Goal: Obtain resource: Download file/media

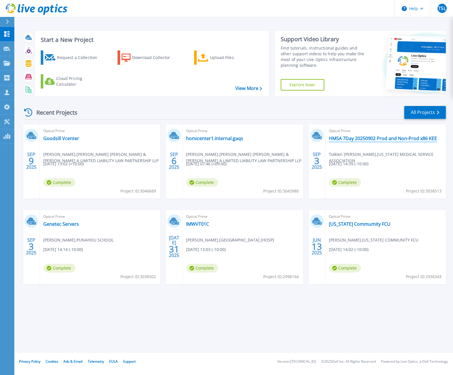
click at [393, 138] on link "HMSA 7Day 20250902 Prod and Non-Prod x86 KEE" at bounding box center [383, 138] width 108 height 6
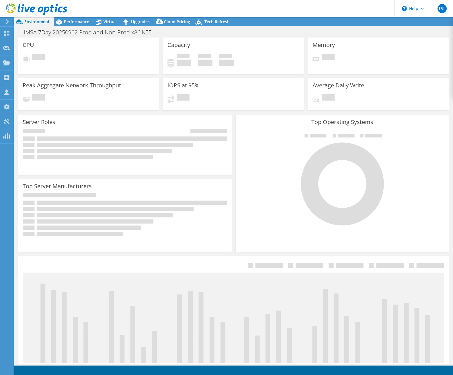
select select "USWest"
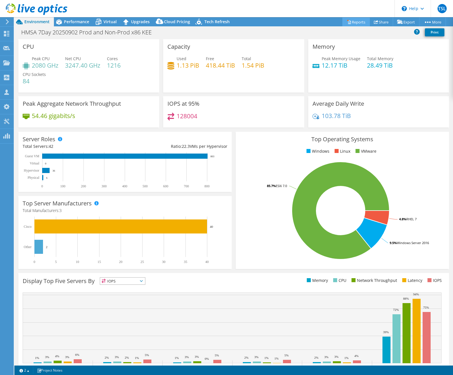
click at [356, 20] on link "Reports" at bounding box center [355, 21] width 27 height 9
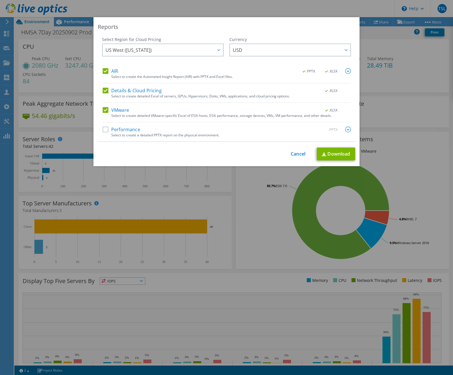
click at [117, 129] on label "Performance" at bounding box center [122, 130] width 38 height 6
click at [0, 0] on input "Performance" at bounding box center [0, 0] width 0 height 0
click at [331, 154] on link "Download" at bounding box center [335, 153] width 38 height 13
click at [241, 219] on div "Reports Select Region for Cloud Pricing Asia Pacific ([GEOGRAPHIC_DATA]) [GEOGR…" at bounding box center [226, 187] width 453 height 341
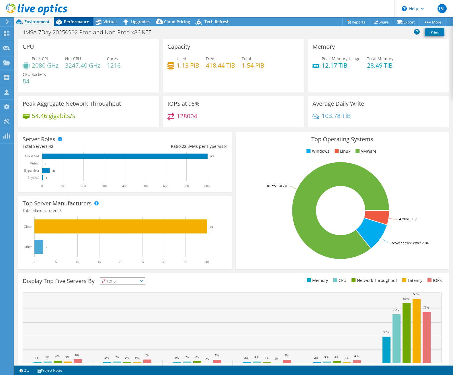
click at [73, 24] on span "Performance" at bounding box center [76, 21] width 25 height 5
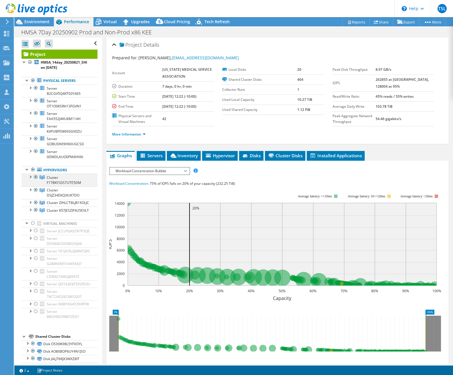
click at [30, 176] on div at bounding box center [30, 177] width 6 height 6
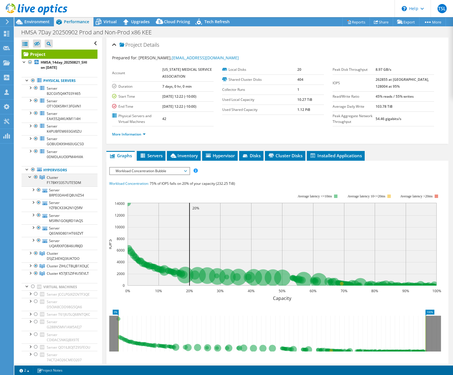
click at [30, 176] on div at bounding box center [30, 177] width 6 height 6
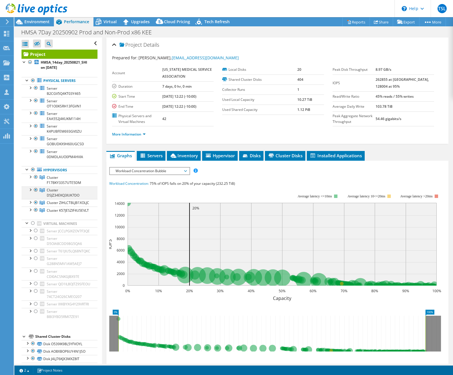
click at [28, 191] on div at bounding box center [30, 189] width 6 height 6
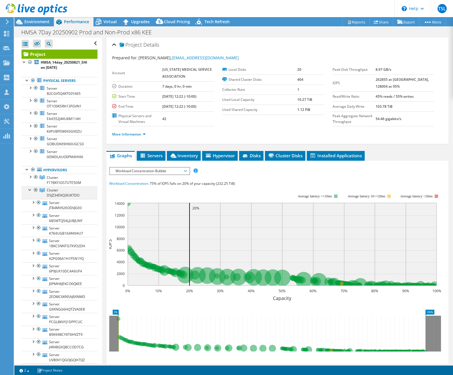
click at [28, 191] on div at bounding box center [30, 189] width 6 height 6
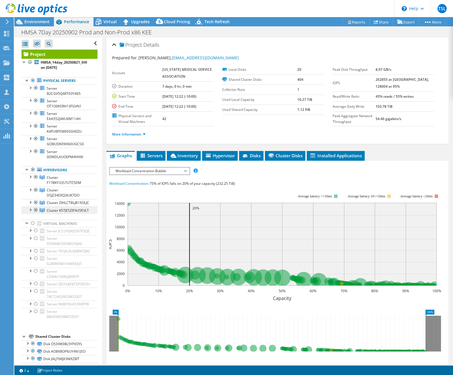
scroll to position [3, 0]
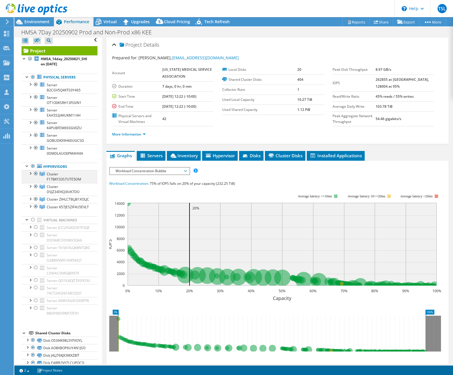
click at [30, 174] on div at bounding box center [30, 173] width 6 height 6
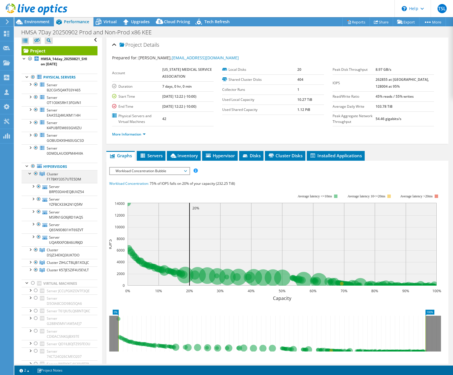
click at [30, 174] on div at bounding box center [30, 173] width 6 height 6
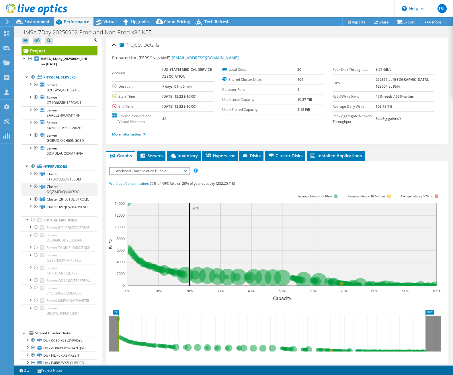
click at [30, 187] on div at bounding box center [30, 186] width 6 height 6
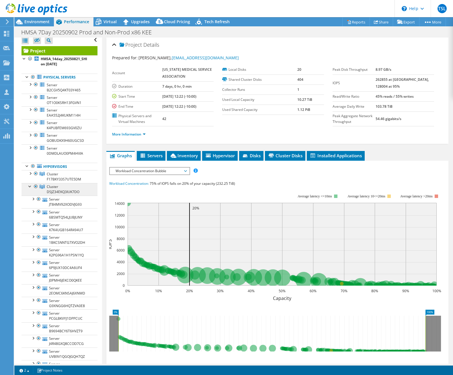
click at [63, 190] on span "Cluster DSJZ34EKQ3IUK7DO" at bounding box center [63, 189] width 33 height 10
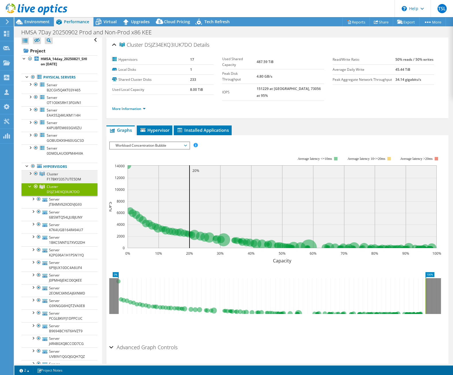
click at [62, 176] on link "Cluster F17BKY33S7UTE5DM" at bounding box center [59, 176] width 76 height 13
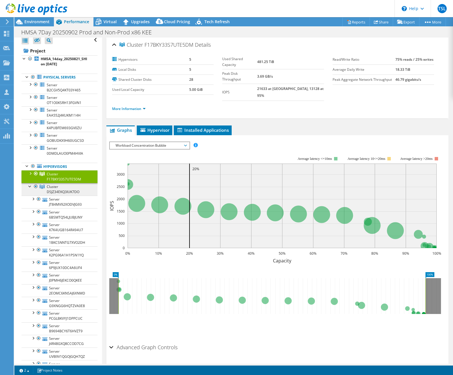
click at [64, 191] on span "Cluster DSJZ34EKQ3IUK7DO" at bounding box center [63, 189] width 33 height 10
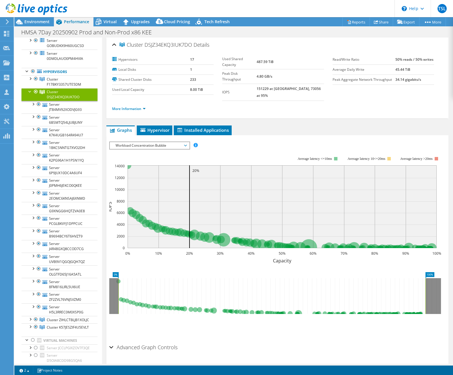
scroll to position [102, 0]
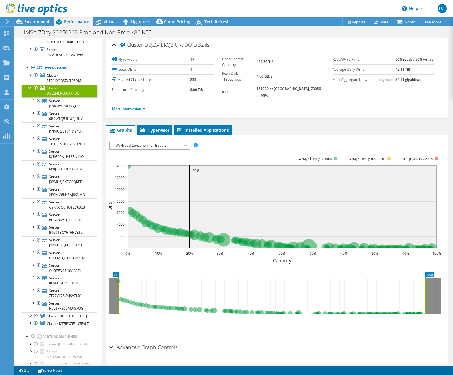
click at [29, 88] on div at bounding box center [30, 87] width 6 height 6
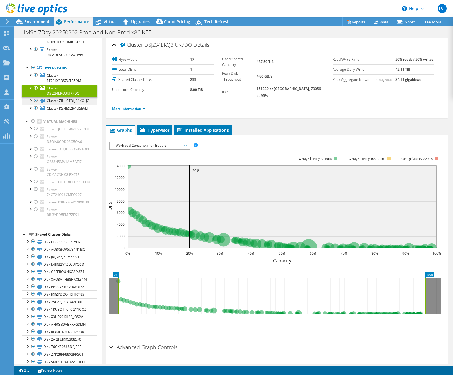
click at [64, 101] on span "Cluster ZIHLCTBLJB1XOLJC" at bounding box center [68, 100] width 42 height 5
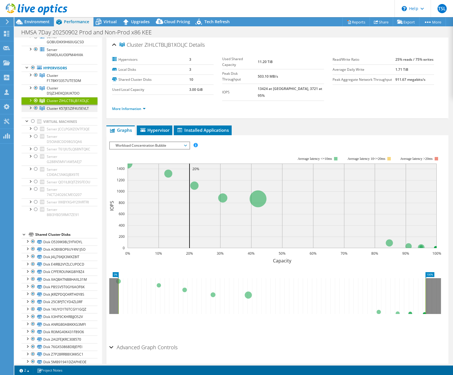
click at [60, 109] on span "Cluster K57JESZIF4U5EVLT" at bounding box center [68, 108] width 42 height 5
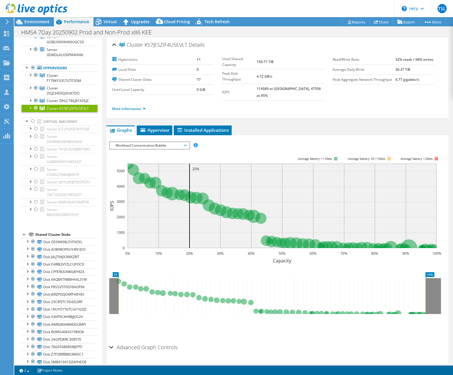
click at [30, 107] on div at bounding box center [30, 108] width 6 height 6
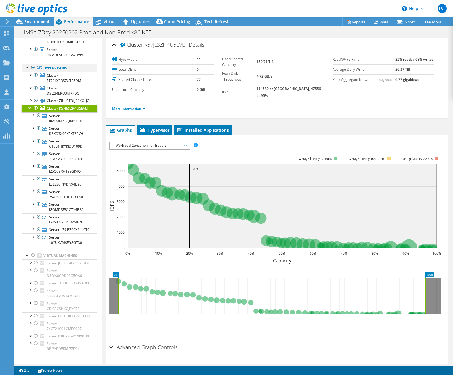
click at [27, 69] on div at bounding box center [27, 67] width 6 height 6
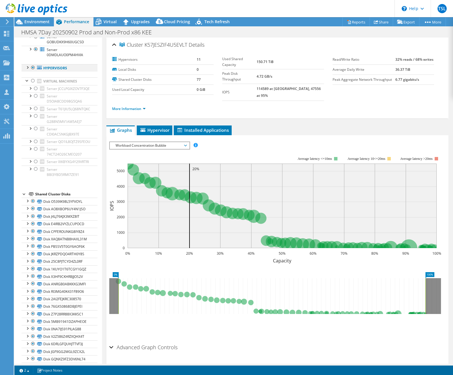
click at [27, 67] on div at bounding box center [27, 67] width 6 height 6
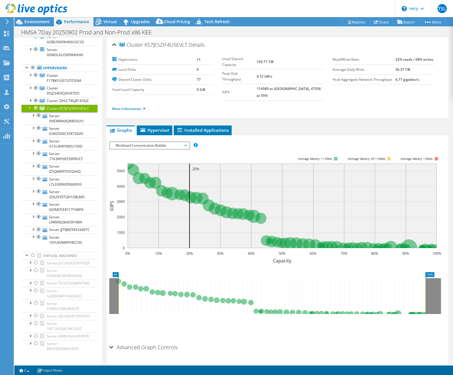
click at [27, 108] on div at bounding box center [30, 108] width 6 height 6
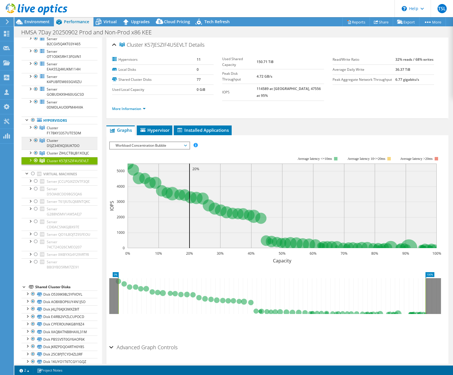
scroll to position [48, 0]
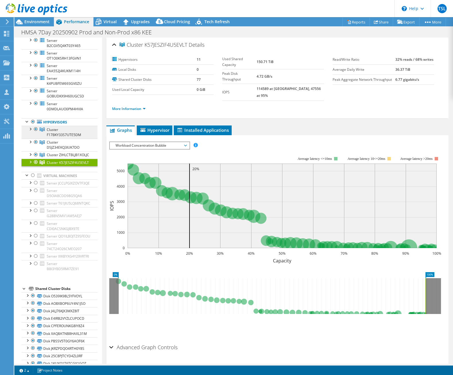
click at [56, 132] on span "Cluster F17BKY33S7UTE5DM" at bounding box center [64, 132] width 34 height 10
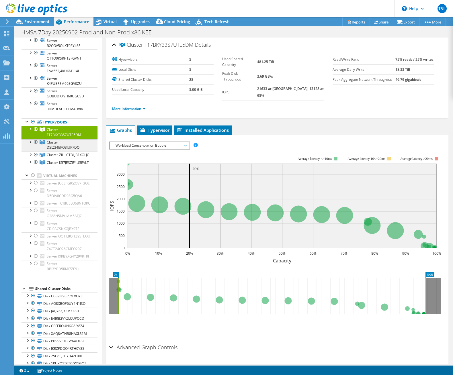
click at [68, 145] on link "Cluster DSJZ34EKQ3IUK7DO" at bounding box center [59, 145] width 76 height 13
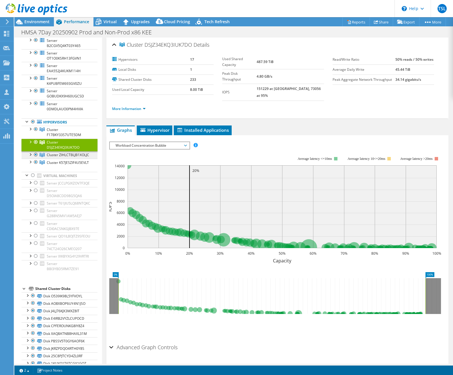
click at [62, 155] on span "Cluster ZIHLCTBLJB1XOLJC" at bounding box center [68, 154] width 42 height 5
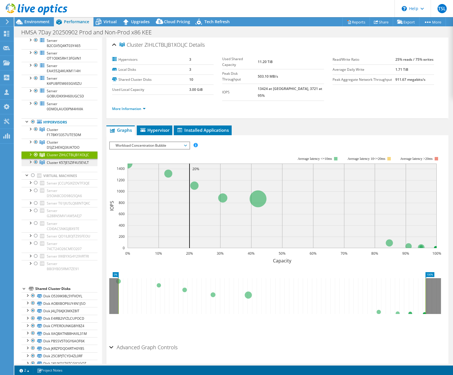
click at [59, 163] on span "Cluster K57JESZIF4U5EVLT" at bounding box center [68, 162] width 42 height 5
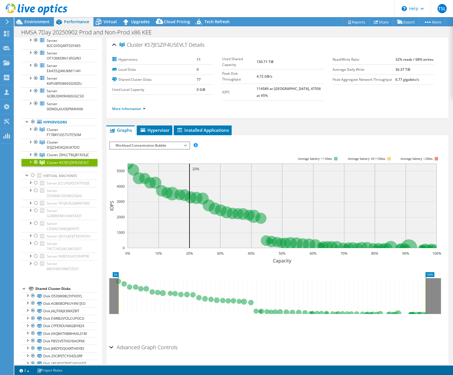
scroll to position [50, 0]
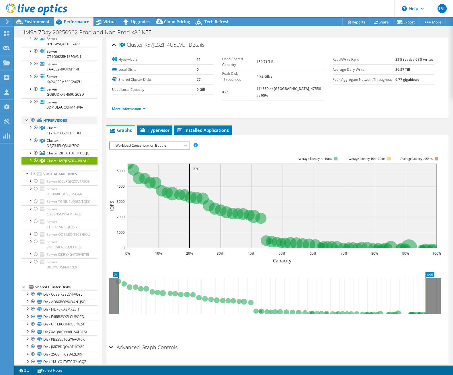
click at [27, 120] on div at bounding box center [27, 120] width 6 height 6
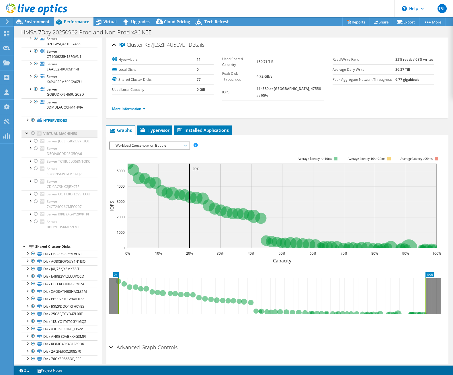
scroll to position [0, 0]
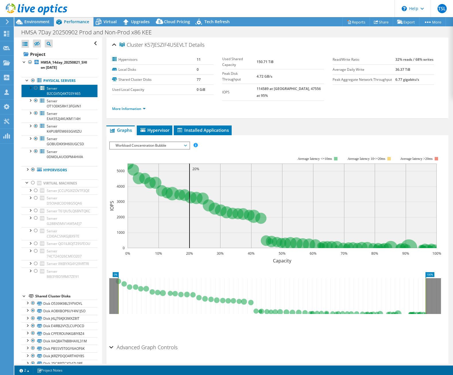
click at [58, 91] on span "Server B2CGV5Q4KT03Y465" at bounding box center [64, 91] width 34 height 10
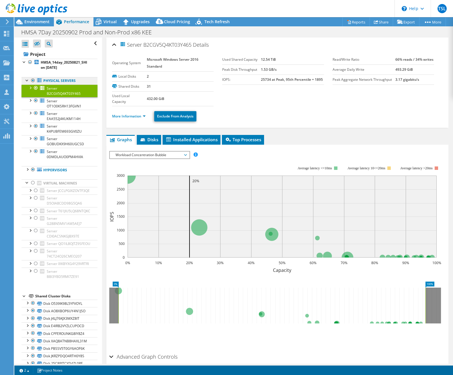
click at [54, 81] on link "Physical Servers" at bounding box center [59, 80] width 76 height 7
click at [27, 82] on div at bounding box center [27, 80] width 6 height 6
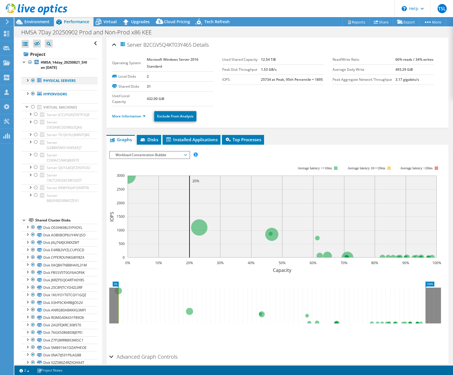
click at [28, 80] on div at bounding box center [27, 80] width 6 height 6
